Goal: Information Seeking & Learning: Learn about a topic

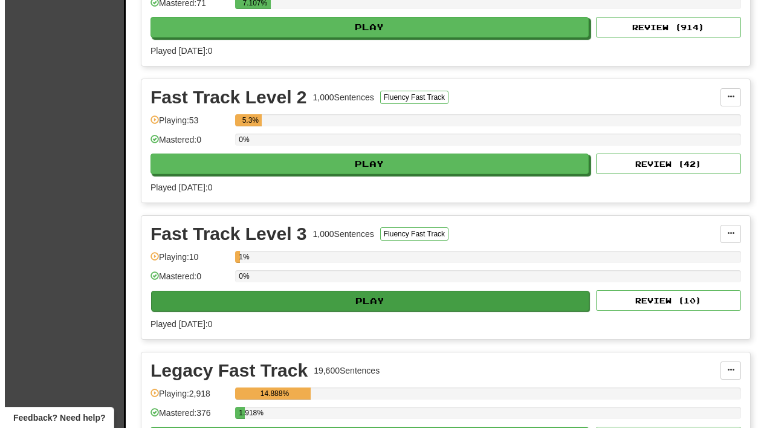
scroll to position [882, 0]
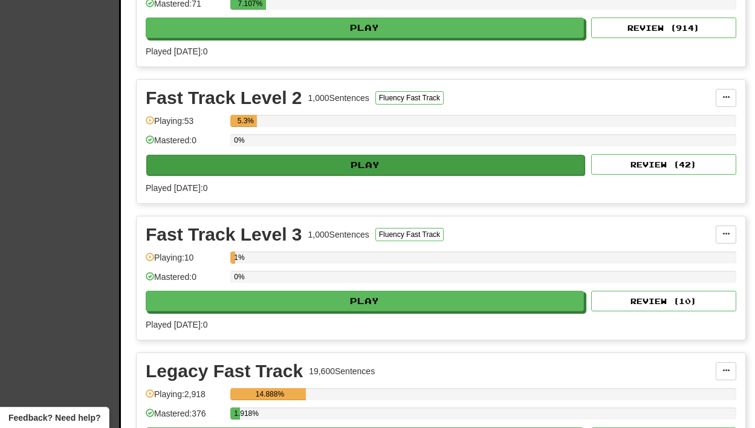
click at [367, 174] on button "Play" at bounding box center [365, 165] width 438 height 21
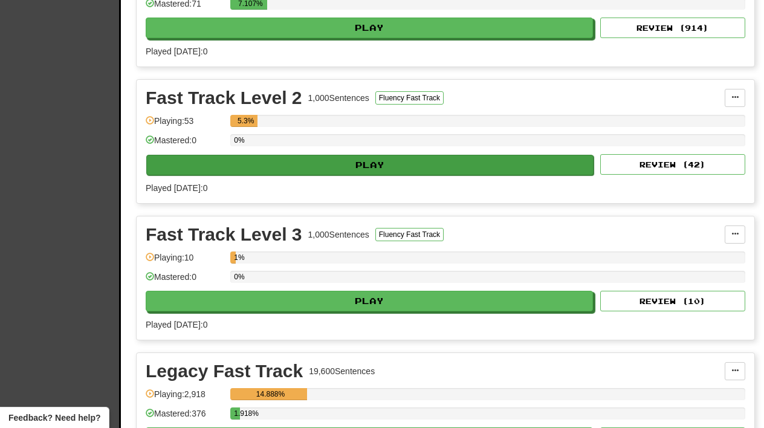
select select "**"
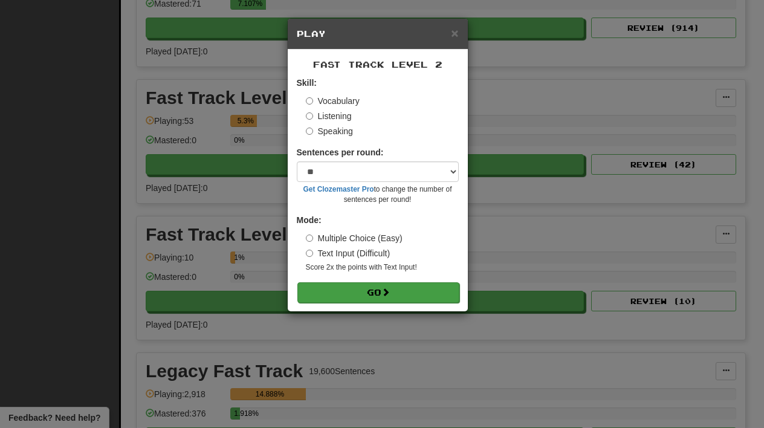
click at [372, 291] on button "Go" at bounding box center [378, 292] width 162 height 21
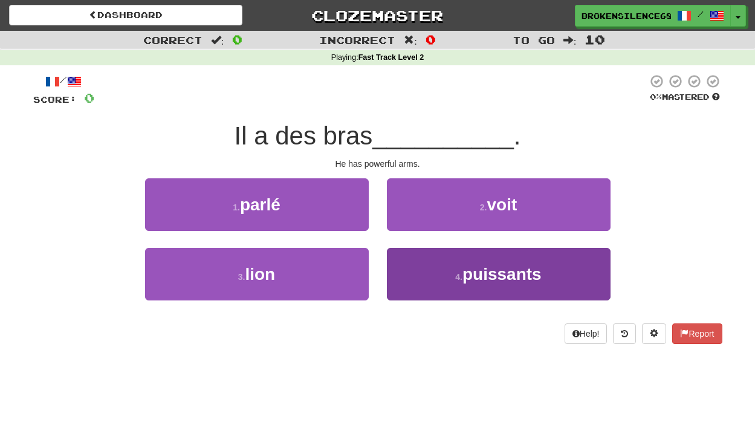
click at [441, 267] on button "4 . puissants" at bounding box center [499, 274] width 224 height 53
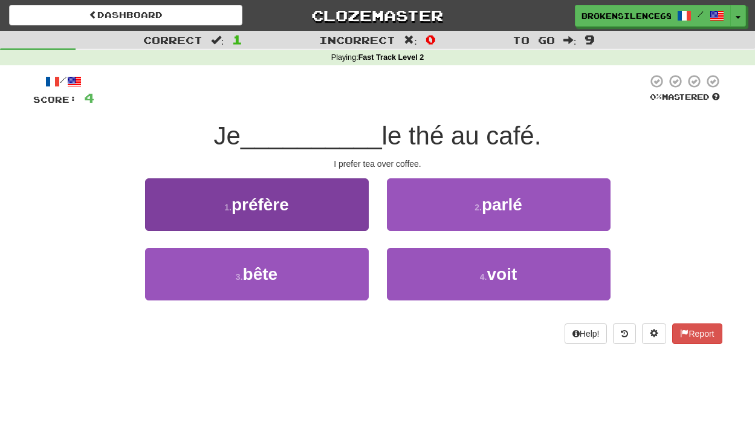
click at [333, 213] on button "1 . préfère" at bounding box center [257, 204] width 224 height 53
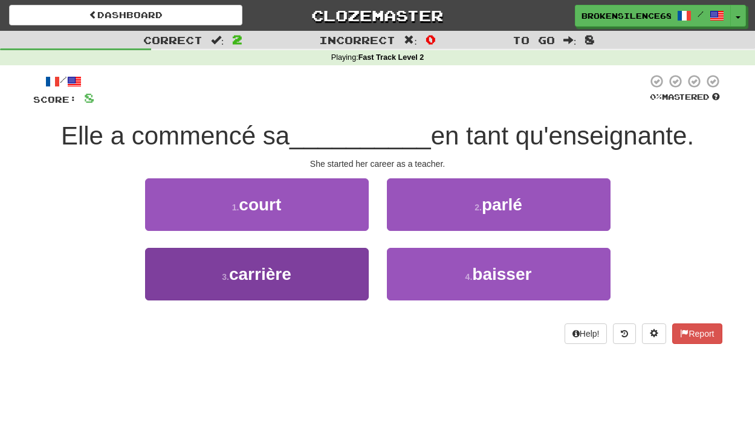
click at [293, 253] on button "3 . carrière" at bounding box center [257, 274] width 224 height 53
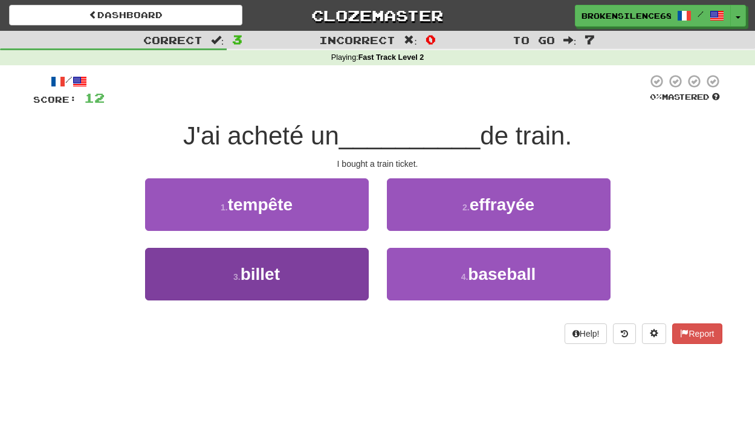
click at [293, 266] on button "3 . billet" at bounding box center [257, 274] width 224 height 53
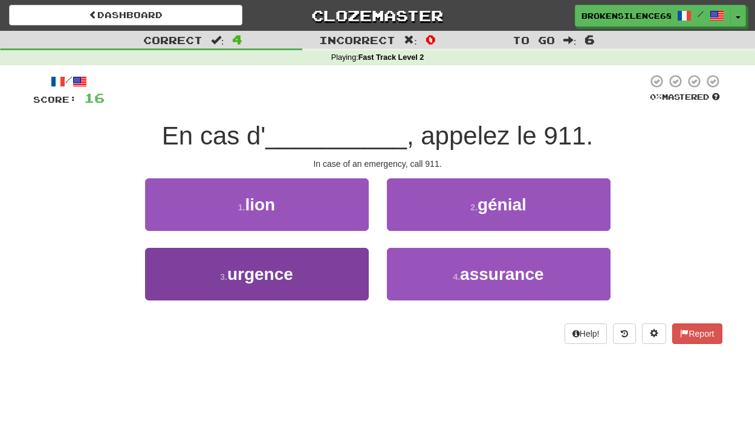
click at [354, 262] on button "3 . urgence" at bounding box center [257, 274] width 224 height 53
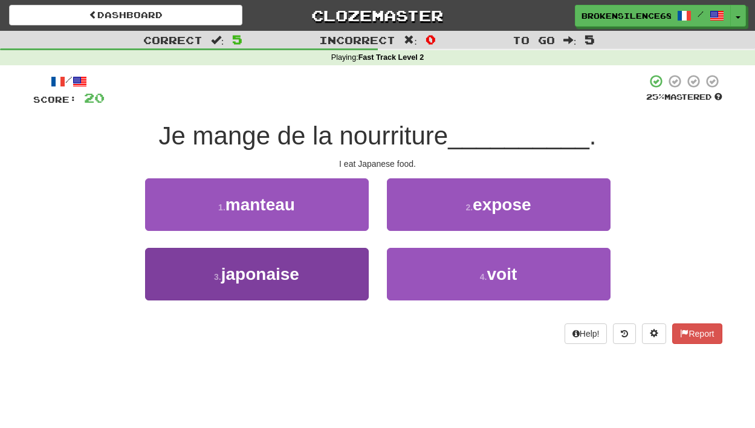
click at [315, 257] on button "3 . japonaise" at bounding box center [257, 274] width 224 height 53
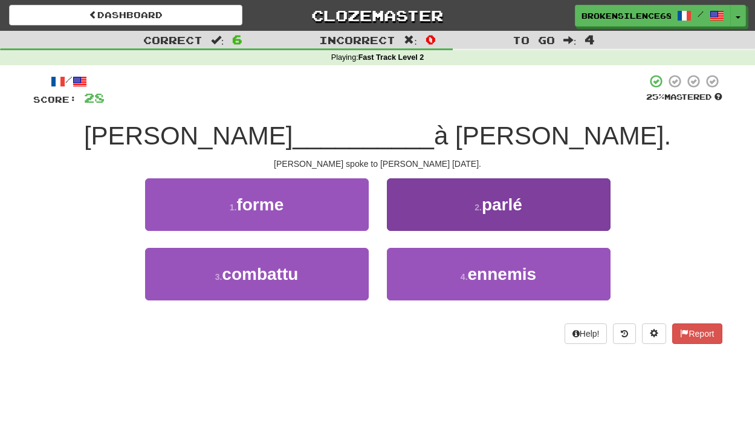
click at [445, 204] on button "2 . parlé" at bounding box center [499, 204] width 224 height 53
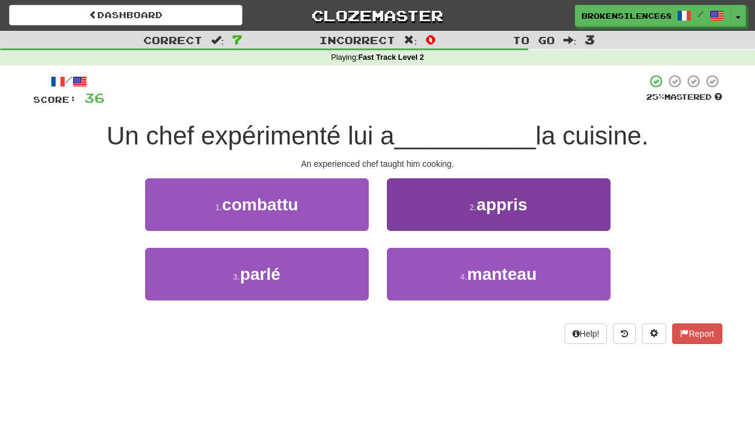
click at [413, 218] on button "2 . appris" at bounding box center [499, 204] width 224 height 53
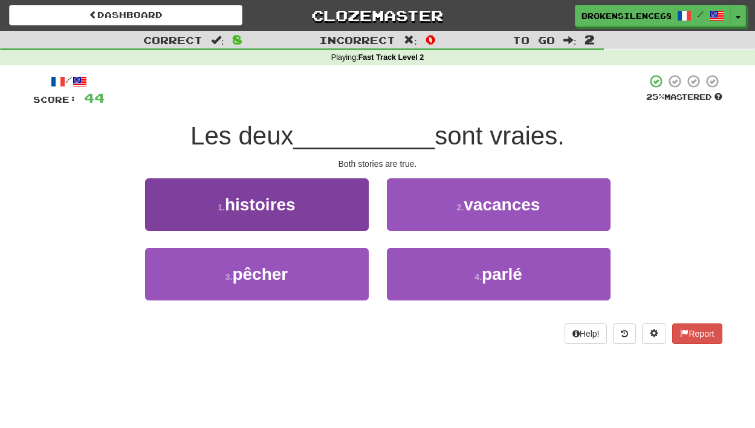
click at [308, 186] on button "1 . histoires" at bounding box center [257, 204] width 224 height 53
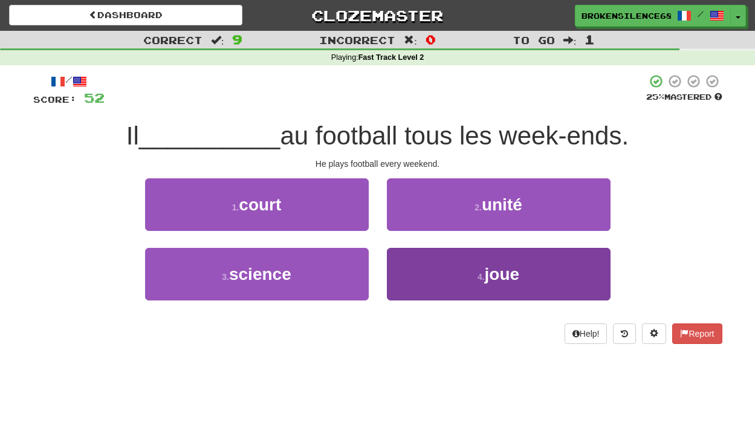
click at [461, 275] on button "4 . joue" at bounding box center [499, 274] width 224 height 53
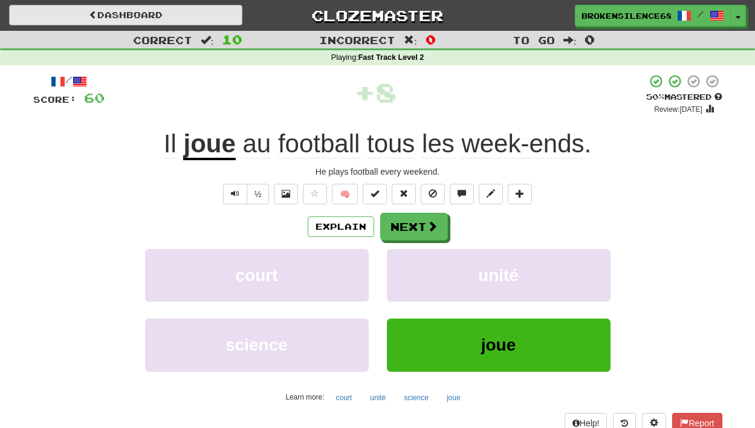
click at [154, 12] on link "Dashboard" at bounding box center [125, 15] width 233 height 21
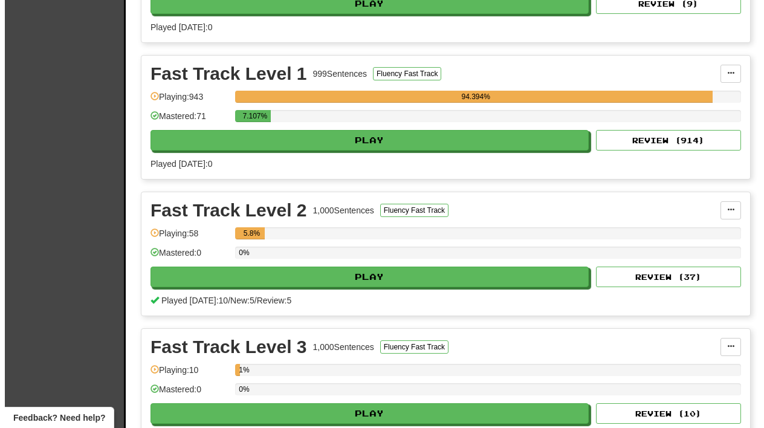
scroll to position [922, 0]
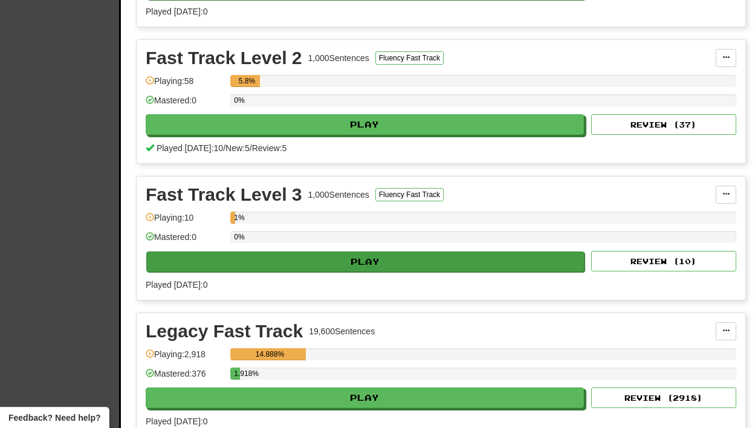
click at [272, 268] on button "Play" at bounding box center [365, 261] width 438 height 21
select select "**"
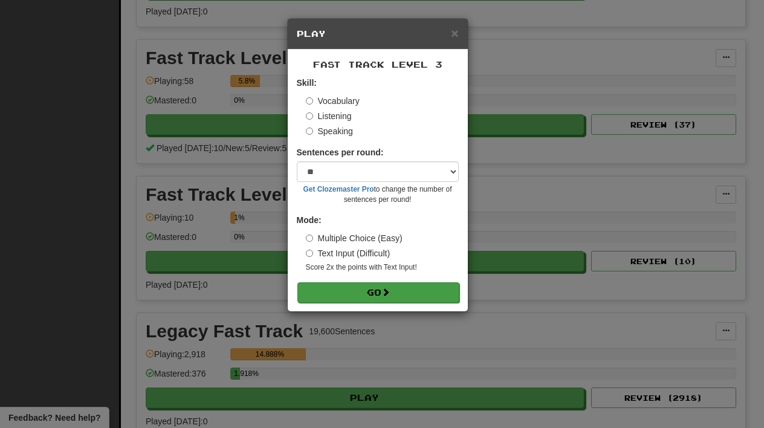
click at [346, 291] on button "Go" at bounding box center [378, 292] width 162 height 21
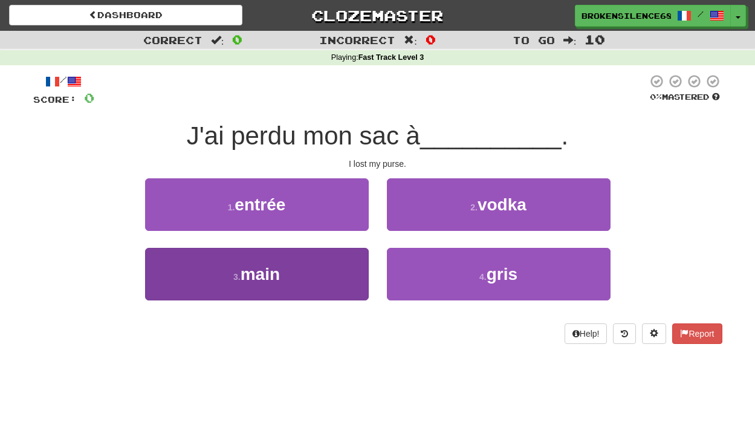
click at [305, 265] on button "3 . main" at bounding box center [257, 274] width 224 height 53
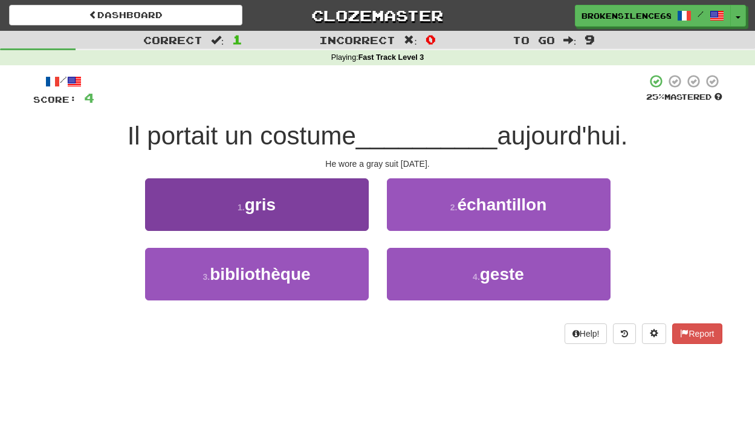
click at [290, 207] on button "1 . gris" at bounding box center [257, 204] width 224 height 53
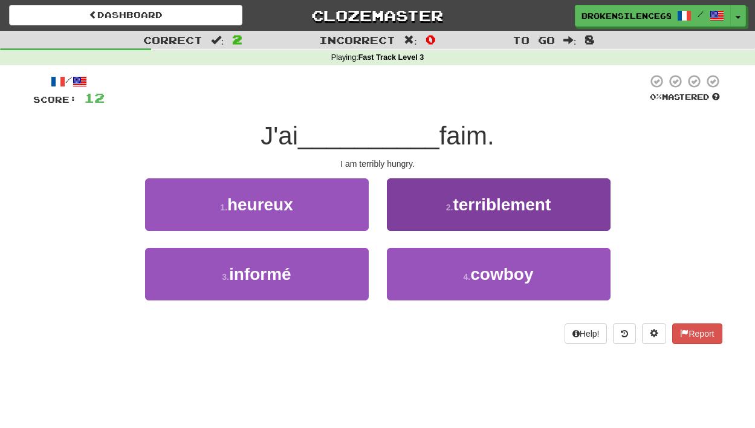
click at [435, 218] on button "2 . terriblement" at bounding box center [499, 204] width 224 height 53
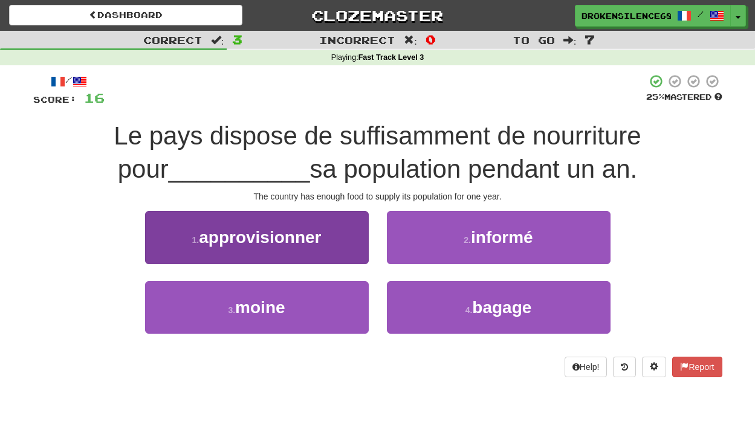
click at [346, 241] on button "1 . approvisionner" at bounding box center [257, 237] width 224 height 53
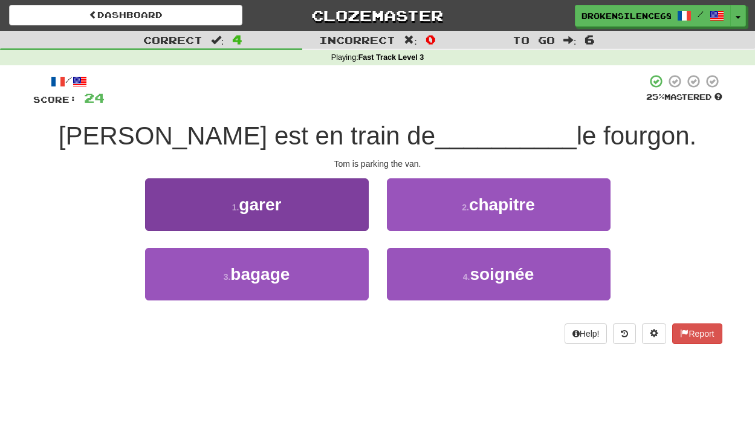
click at [351, 209] on button "1 . garer" at bounding box center [257, 204] width 224 height 53
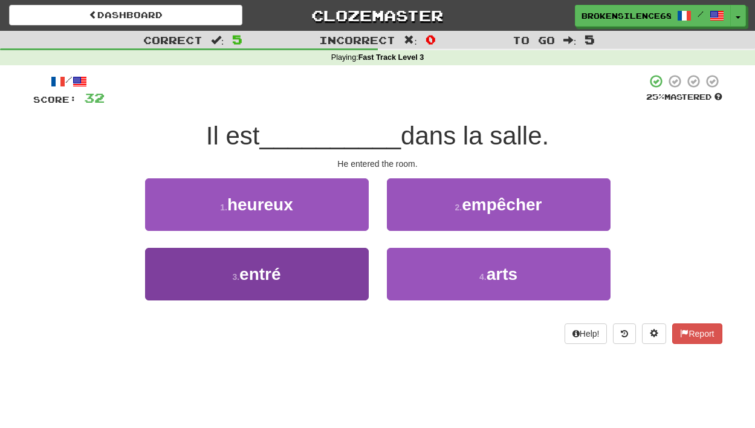
click at [340, 260] on button "3 . entré" at bounding box center [257, 274] width 224 height 53
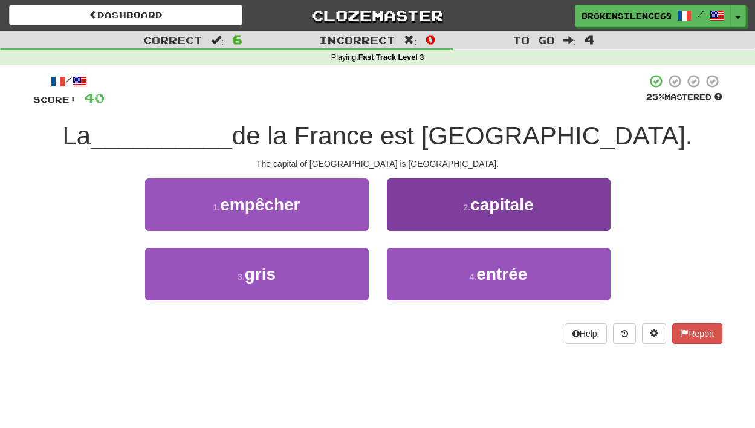
click at [516, 192] on button "2 . capitale" at bounding box center [499, 204] width 224 height 53
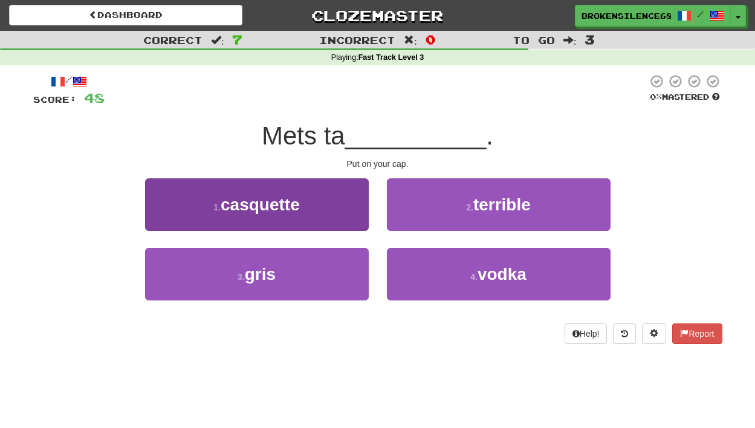
click at [349, 199] on button "1 . casquette" at bounding box center [257, 204] width 224 height 53
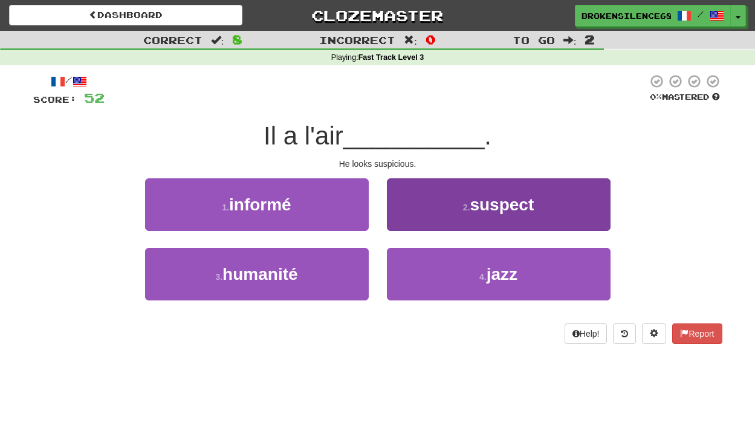
click at [424, 213] on button "2 . suspect" at bounding box center [499, 204] width 224 height 53
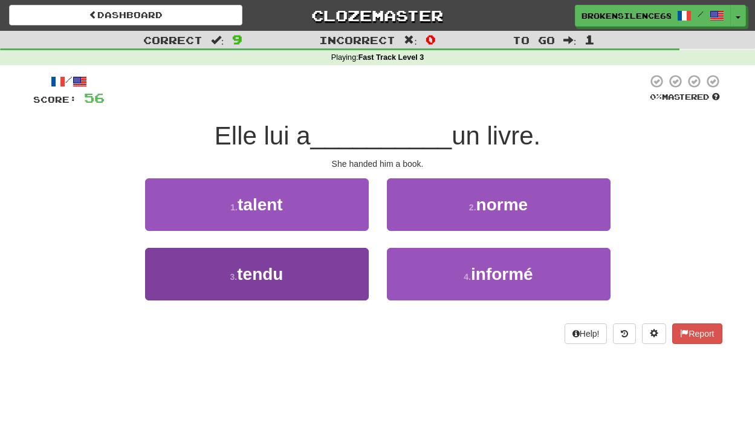
click at [356, 260] on button "3 . tendu" at bounding box center [257, 274] width 224 height 53
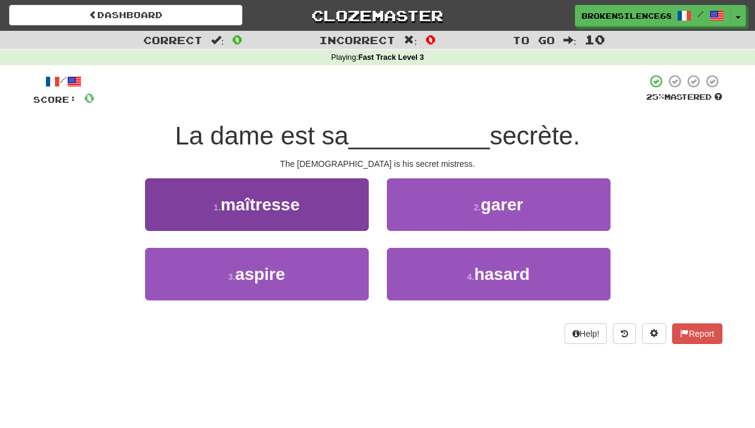
click at [332, 212] on button "1 . maîtresse" at bounding box center [257, 204] width 224 height 53
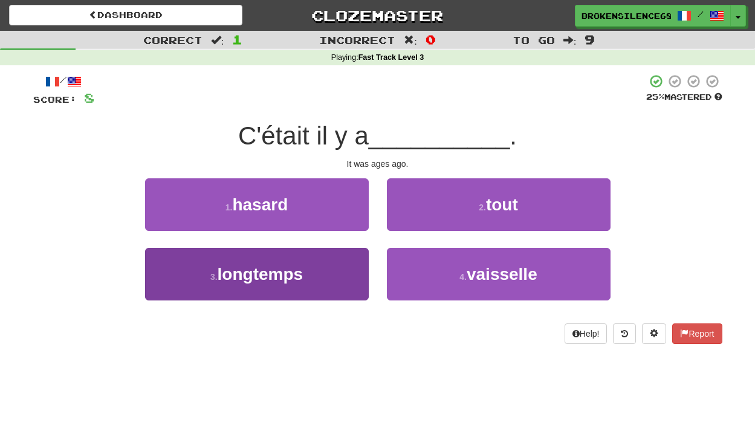
click at [358, 253] on button "3 . longtemps" at bounding box center [257, 274] width 224 height 53
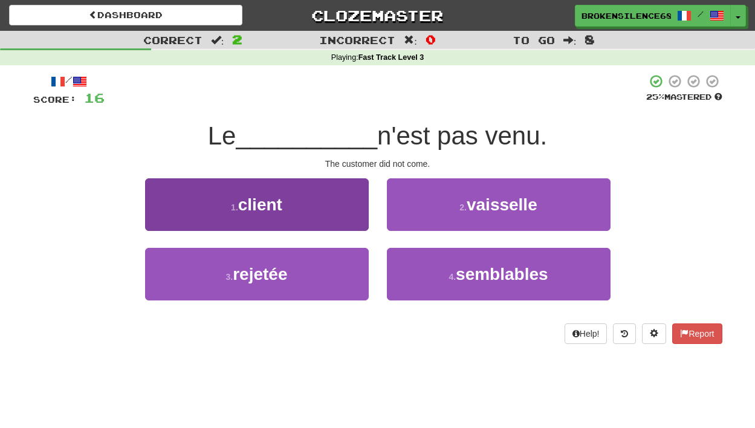
click at [346, 210] on button "1 . client" at bounding box center [257, 204] width 224 height 53
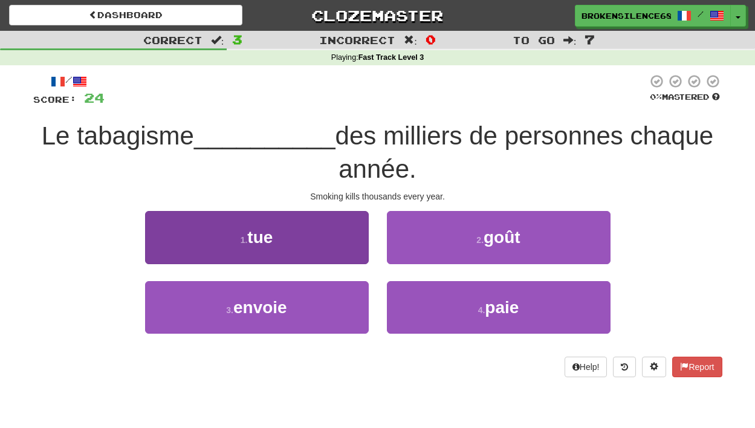
click at [286, 222] on button "1 . tue" at bounding box center [257, 237] width 224 height 53
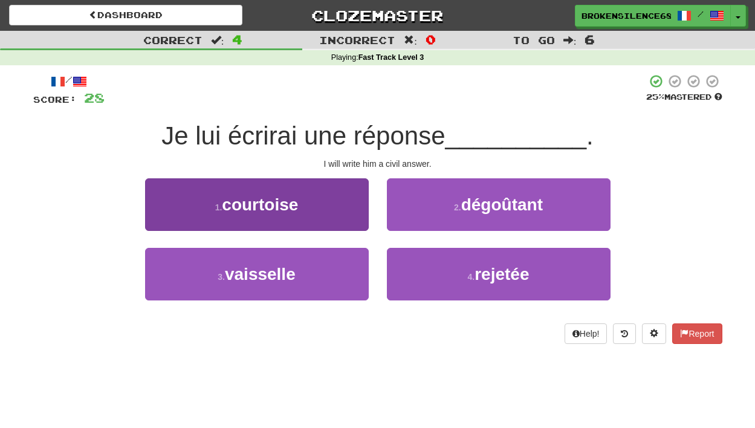
click at [326, 204] on button "1 . courtoise" at bounding box center [257, 204] width 224 height 53
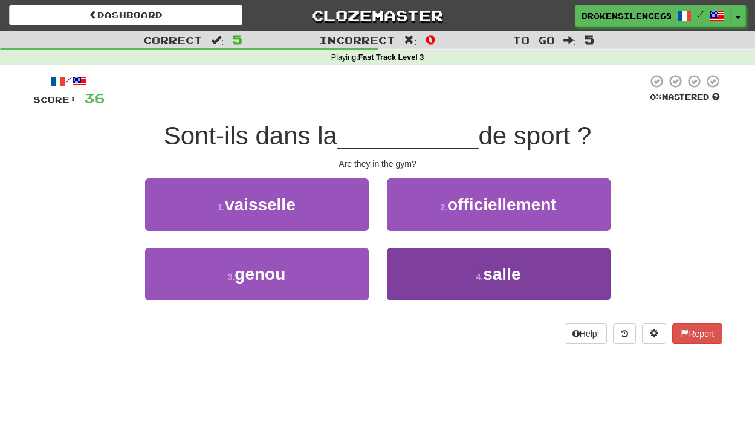
click at [437, 270] on button "4 . salle" at bounding box center [499, 274] width 224 height 53
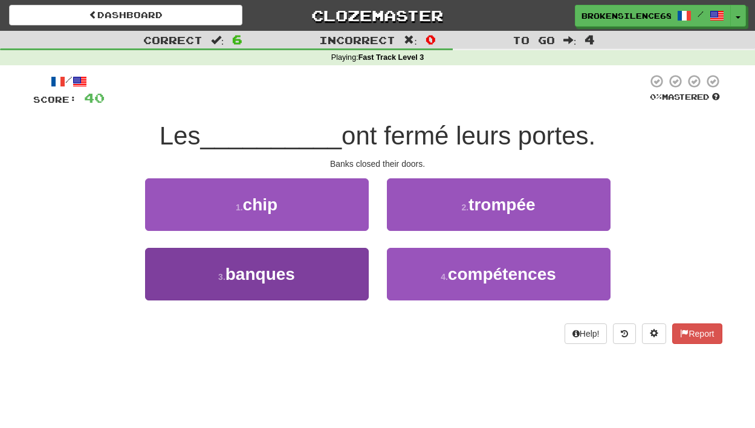
click at [312, 271] on button "3 . banques" at bounding box center [257, 274] width 224 height 53
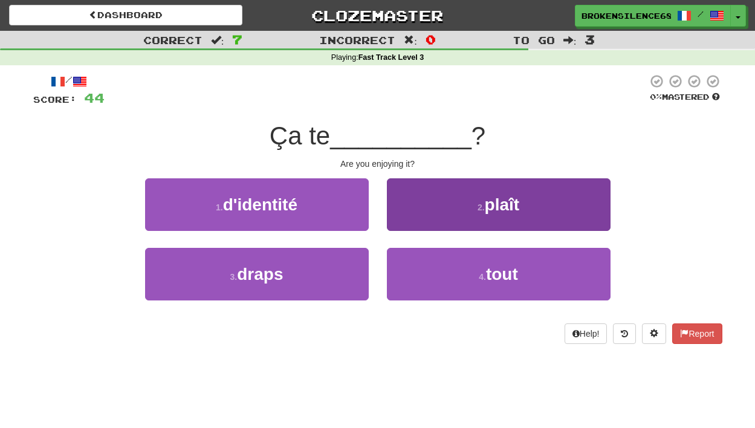
click at [492, 210] on span "plaît" at bounding box center [502, 204] width 35 height 19
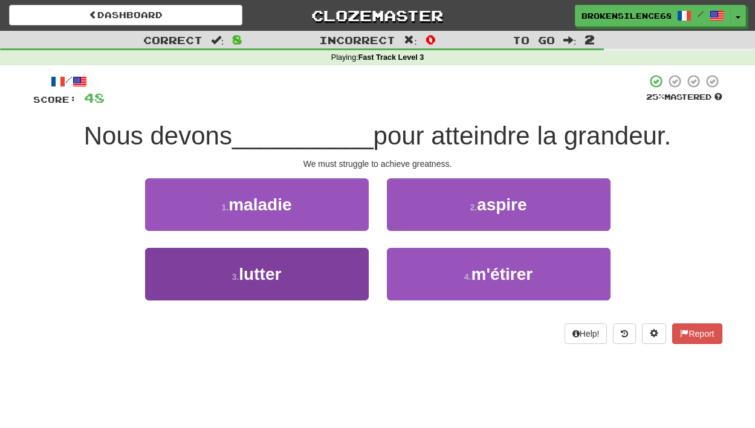
click at [355, 255] on button "3 . lutter" at bounding box center [257, 274] width 224 height 53
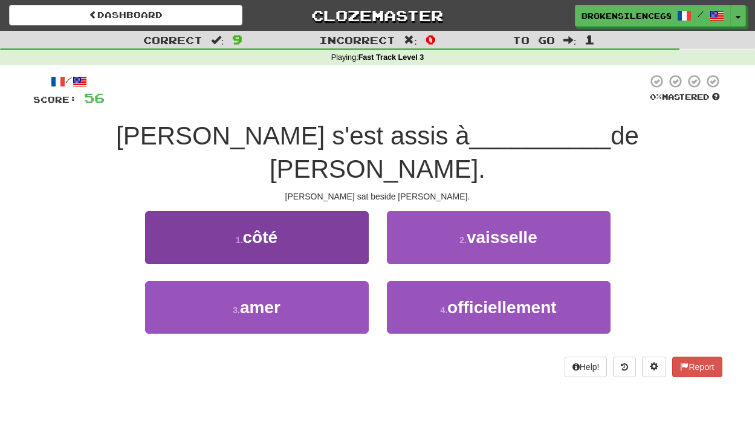
click at [338, 211] on button "1 . côté" at bounding box center [257, 237] width 224 height 53
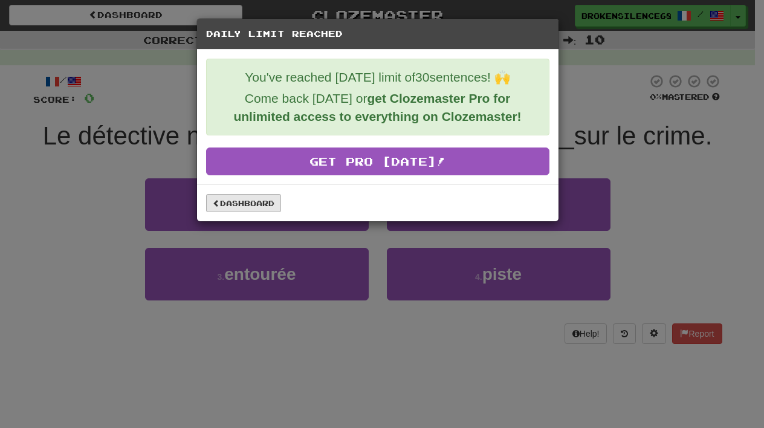
click at [262, 205] on link "Dashboard" at bounding box center [243, 203] width 75 height 18
